Goal: Task Accomplishment & Management: Use online tool/utility

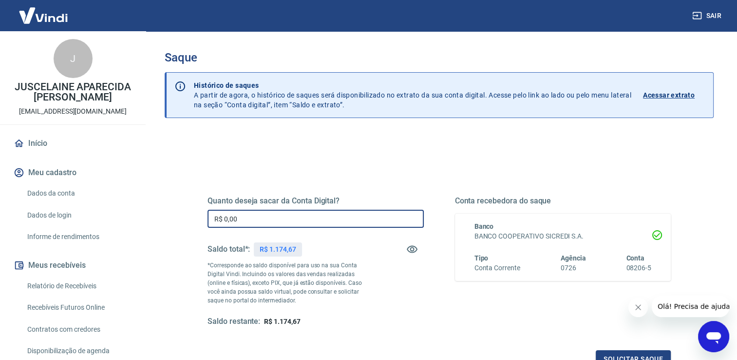
click at [218, 221] on input "R$ 0,00" at bounding box center [316, 219] width 216 height 18
drag, startPoint x: 248, startPoint y: 221, endPoint x: 183, endPoint y: 224, distance: 64.4
click at [183, 224] on div "Quanto deseja sacar da Conta Digital? R$ 0,00 ​ Saldo total*: R$ 1.174,67 *Corr…" at bounding box center [439, 308] width 549 height 348
type input "R$ 1.174,67"
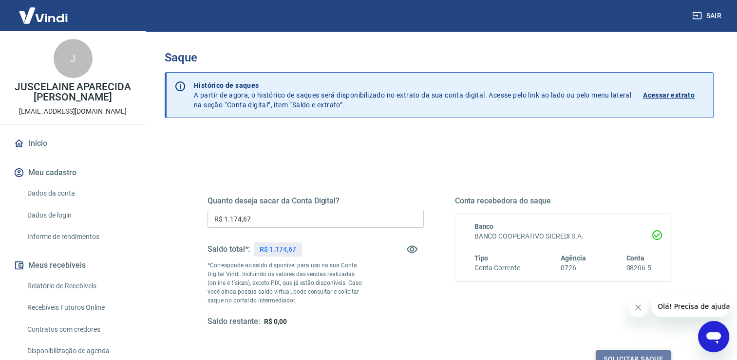
click at [624, 354] on button "Solicitar saque" at bounding box center [633, 359] width 75 height 18
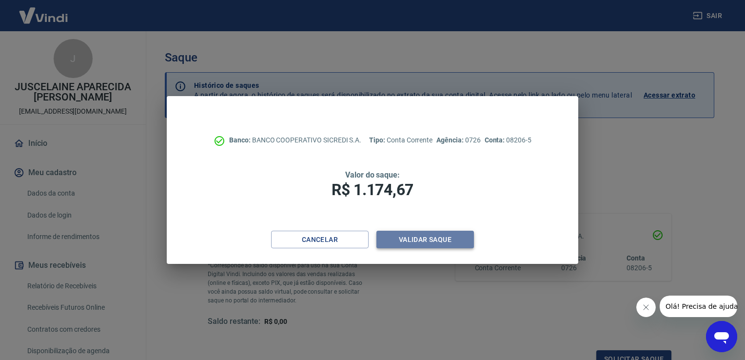
click at [405, 243] on button "Validar saque" at bounding box center [424, 239] width 97 height 18
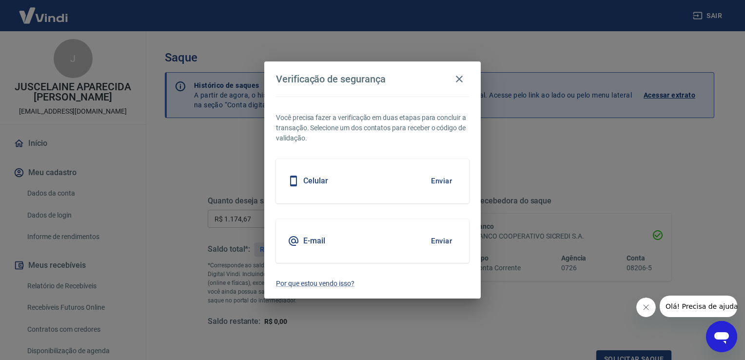
scroll to position [8, 0]
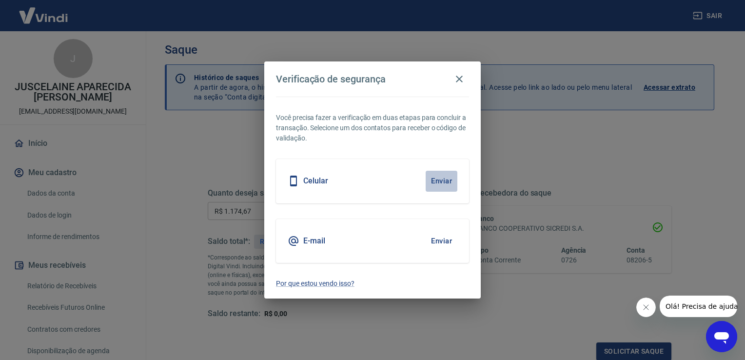
click at [442, 176] on button "Enviar" at bounding box center [441, 181] width 32 height 20
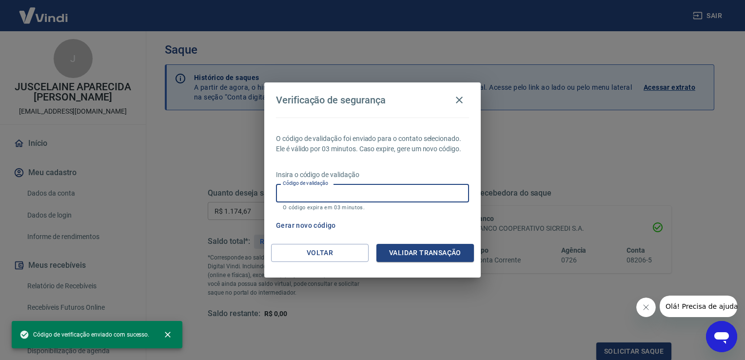
click at [413, 193] on input "Código de validação" at bounding box center [372, 193] width 193 height 18
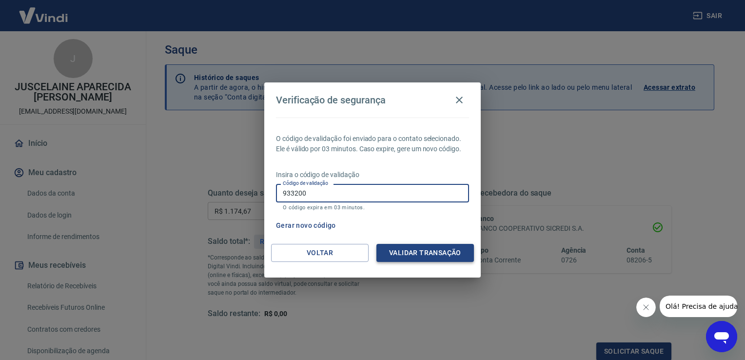
type input "933200"
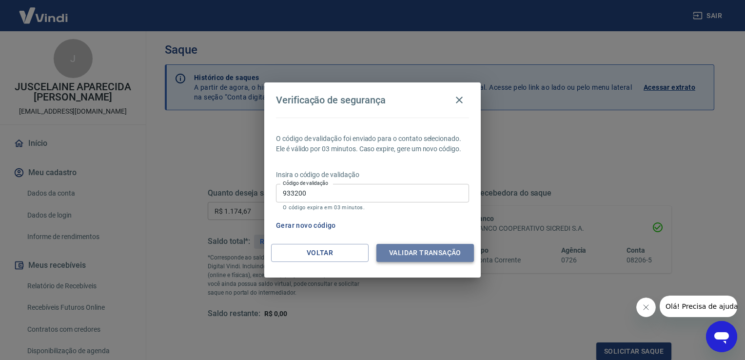
click at [408, 252] on button "Validar transação" at bounding box center [424, 253] width 97 height 18
